Goal: Information Seeking & Learning: Learn about a topic

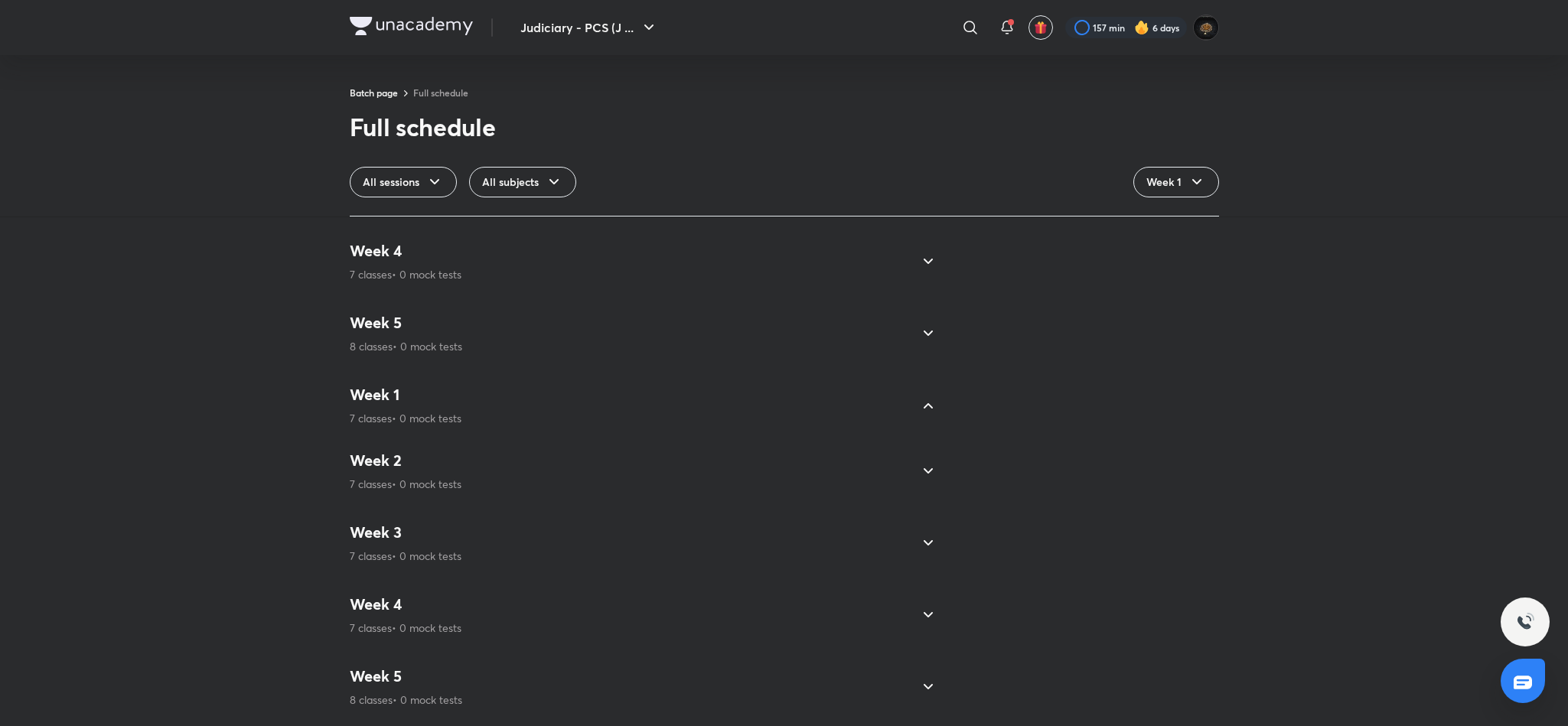
click at [450, 674] on div "Week 5 8 classes • 0 mock tests" at bounding box center [406, 687] width 113 height 41
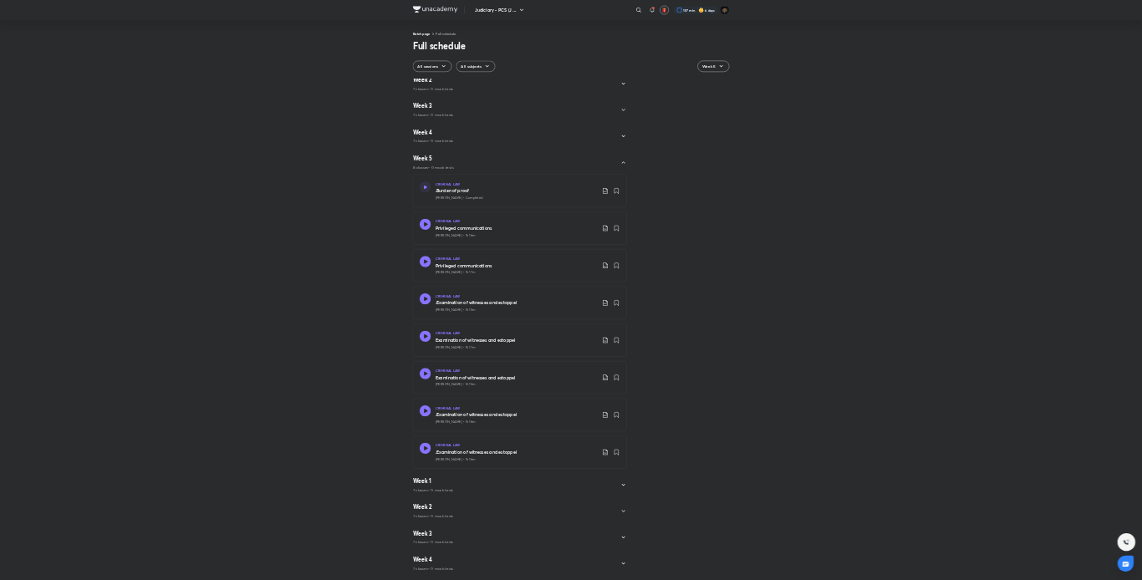
scroll to position [108, 0]
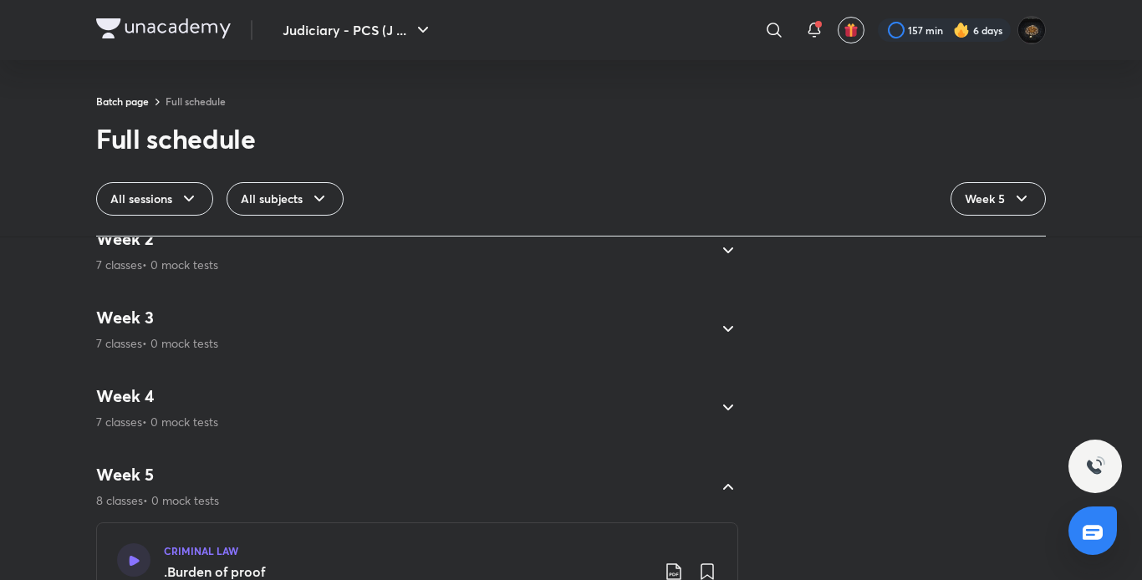
click at [128, 32] on img at bounding box center [163, 28] width 135 height 20
